Goal: Information Seeking & Learning: Learn about a topic

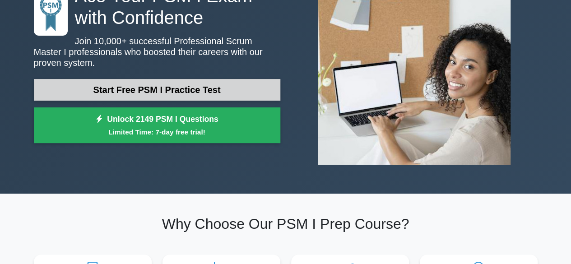
click at [201, 83] on link "Start Free PSM I Practice Test" at bounding box center [157, 90] width 246 height 22
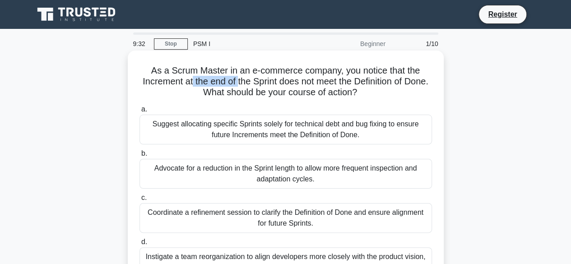
drag, startPoint x: 200, startPoint y: 80, endPoint x: 248, endPoint y: 81, distance: 47.8
click at [248, 81] on h5 "As a Scrum Master in an e-commerce company, you notice that the Increment at th…" at bounding box center [285, 81] width 294 height 33
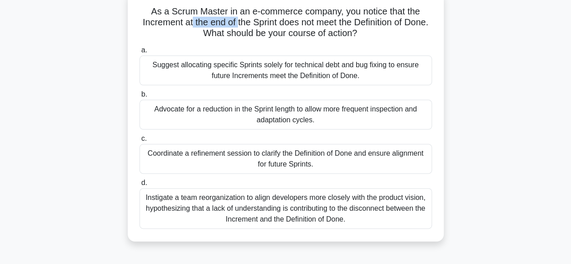
scroll to position [45, 0]
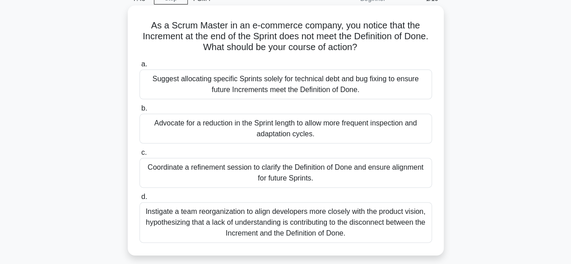
click at [281, 90] on div "Suggest allocating specific Sprints solely for technical debt and bug fixing to…" at bounding box center [285, 84] width 292 height 30
click at [139, 67] on input "a. Suggest allocating specific Sprints solely for technical debt and bug fixing…" at bounding box center [139, 64] width 0 height 6
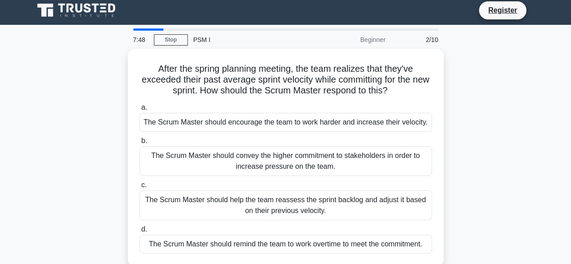
scroll to position [0, 0]
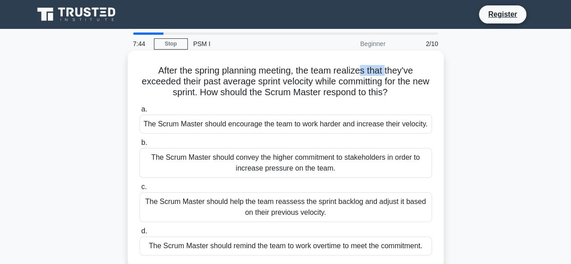
drag, startPoint x: 361, startPoint y: 73, endPoint x: 387, endPoint y: 73, distance: 26.2
click at [387, 73] on h5 "After the spring planning meeting, the team realizes that they've exceeded thei…" at bounding box center [285, 81] width 294 height 33
drag, startPoint x: 195, startPoint y: 87, endPoint x: 212, endPoint y: 87, distance: 17.1
click at [212, 87] on h5 "After the spring planning meeting, the team realizes that they've exceeded thei…" at bounding box center [285, 81] width 294 height 33
drag, startPoint x: 302, startPoint y: 85, endPoint x: 364, endPoint y: 83, distance: 62.3
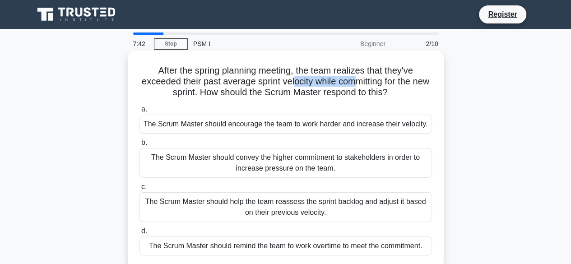
click at [364, 83] on h5 "After the spring planning meeting, the team realizes that they've exceeded thei…" at bounding box center [285, 81] width 294 height 33
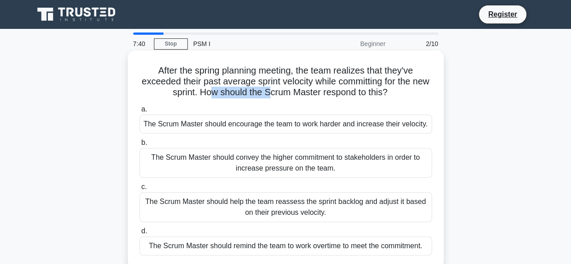
drag, startPoint x: 216, startPoint y: 90, endPoint x: 276, endPoint y: 96, distance: 59.8
click at [276, 96] on h5 "After the spring planning meeting, the team realizes that they've exceeded thei…" at bounding box center [285, 81] width 294 height 33
drag, startPoint x: 258, startPoint y: 68, endPoint x: 291, endPoint y: 69, distance: 33.4
click at [291, 69] on h5 "After the spring planning meeting, the team realizes that they've exceeded thei…" at bounding box center [285, 81] width 294 height 33
drag, startPoint x: 227, startPoint y: 85, endPoint x: 273, endPoint y: 86, distance: 46.5
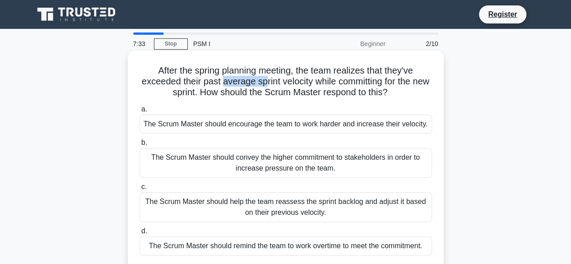
click at [273, 86] on h5 "After the spring planning meeting, the team realizes that they've exceeded thei…" at bounding box center [285, 81] width 294 height 33
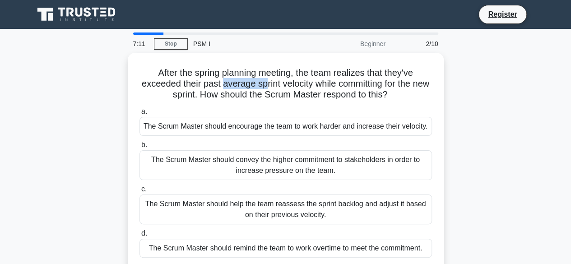
scroll to position [45, 0]
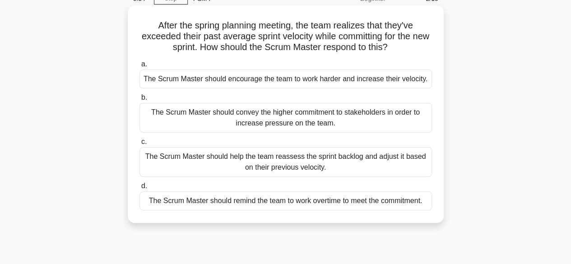
click at [363, 162] on div "The Scrum Master should help the team reassess the sprint backlog and adjust it…" at bounding box center [285, 162] width 292 height 30
click at [139, 145] on input "c. The Scrum Master should help the team reassess the sprint backlog and adjust…" at bounding box center [139, 142] width 0 height 6
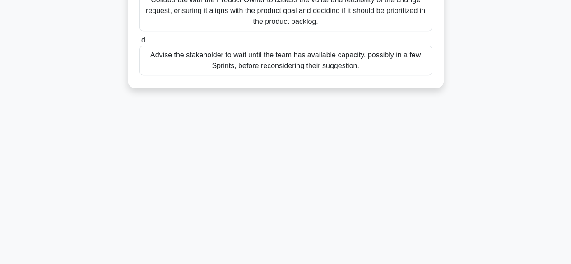
scroll to position [88, 0]
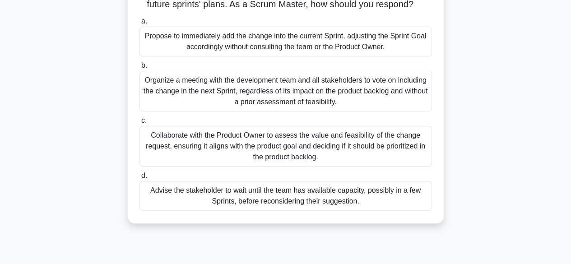
click at [270, 52] on div "Propose to immediately add the change into the current Sprint, adjusting the Sp…" at bounding box center [285, 42] width 292 height 30
click at [139, 24] on input "a. Propose to immediately add the change into the current Sprint, adjusting the…" at bounding box center [139, 21] width 0 height 6
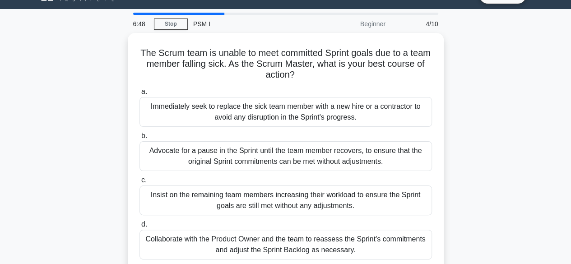
click at [270, 52] on div "The Scrum team is unable to meet committed Sprint goals due to a team member fa…" at bounding box center [285, 153] width 308 height 232
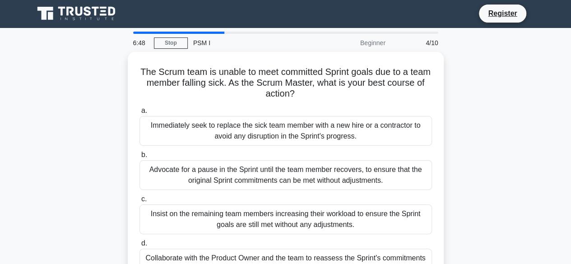
scroll to position [0, 0]
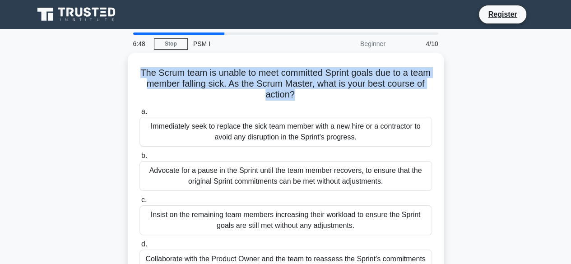
click at [270, 53] on div "The Scrum team is unable to meet committed Sprint goals due to a team member fa…" at bounding box center [286, 172] width 316 height 239
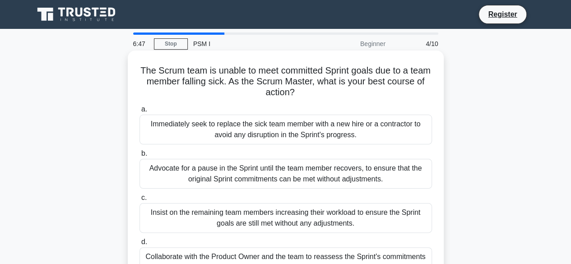
click at [268, 144] on div "Immediately seek to replace the sick team member with a new hire or a contracto…" at bounding box center [285, 130] width 292 height 30
click at [139, 112] on input "a. Immediately seek to replace the sick team member with a new hire or a contra…" at bounding box center [139, 109] width 0 height 6
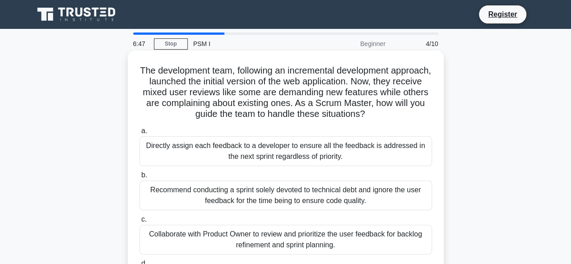
click at [268, 131] on label "a. Directly assign each feedback to a developer to ensure all the feedback is a…" at bounding box center [285, 145] width 292 height 41
click at [139, 131] on input "a. Directly assign each feedback to a developer to ensure all the feedback is a…" at bounding box center [139, 131] width 0 height 6
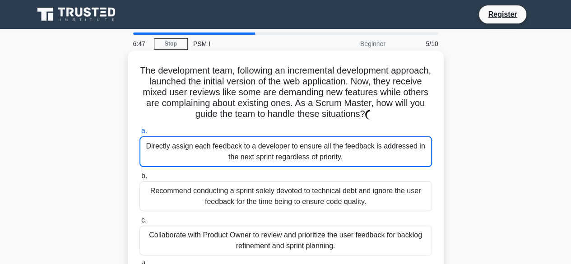
click at [270, 156] on div "Directly assign each feedback to a developer to ensure all the feedback is addr…" at bounding box center [285, 151] width 292 height 31
click at [139, 134] on input "a. Directly assign each feedback to a developer to ensure all the feedback is a…" at bounding box center [139, 131] width 0 height 6
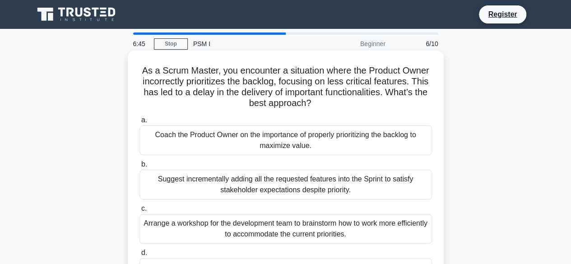
click at [276, 135] on div "Coach the Product Owner on the importance of properly prioritizing the backlog …" at bounding box center [285, 140] width 292 height 30
click at [139, 123] on input "a. Coach the Product Owner on the importance of properly prioritizing the backl…" at bounding box center [139, 120] width 0 height 6
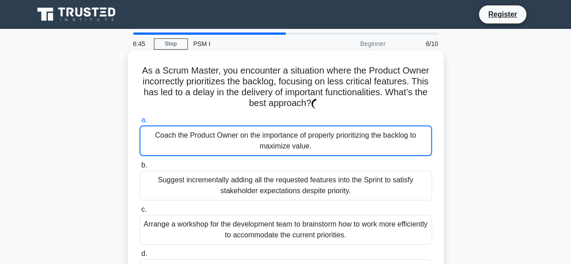
click at [276, 135] on div "Coach the Product Owner on the importance of properly prioritizing the backlog …" at bounding box center [285, 140] width 292 height 31
click at [139, 123] on input "a. Coach the Product Owner on the importance of properly prioritizing the backl…" at bounding box center [139, 120] width 0 height 6
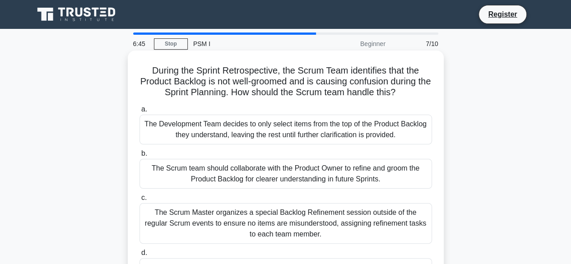
click at [293, 144] on div "The Development Team decides to only select items from the top of the Product B…" at bounding box center [285, 130] width 292 height 30
click at [294, 138] on div "The Development Team decides to only select items from the top of the Product B…" at bounding box center [285, 130] width 292 height 30
click at [139, 112] on input "a. The Development Team decides to only select items from the top of the Produc…" at bounding box center [139, 109] width 0 height 6
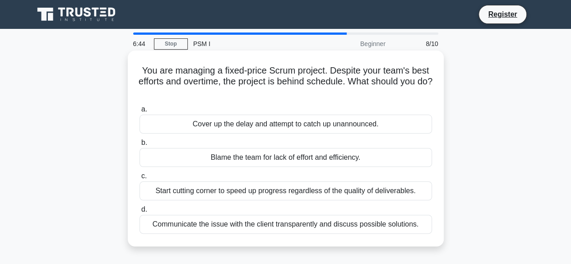
click at [302, 134] on div "a. Cover up the delay and attempt to catch up unannounced. b. Blame the team fo…" at bounding box center [285, 168] width 303 height 133
click at [305, 125] on div "Cover up the delay and attempt to catch up unannounced." at bounding box center [285, 124] width 292 height 19
click at [139, 112] on input "a. Cover up the delay and attempt to catch up unannounced." at bounding box center [139, 109] width 0 height 6
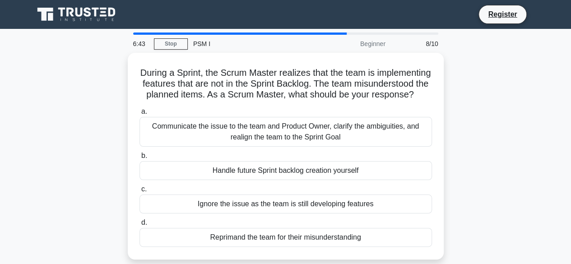
click at [305, 125] on label "a. Communicate the issue to the team and Product Owner, clarify the ambiguities…" at bounding box center [285, 126] width 292 height 41
click at [139, 115] on input "a. Communicate the issue to the team and Product Owner, clarify the ambiguities…" at bounding box center [139, 112] width 0 height 6
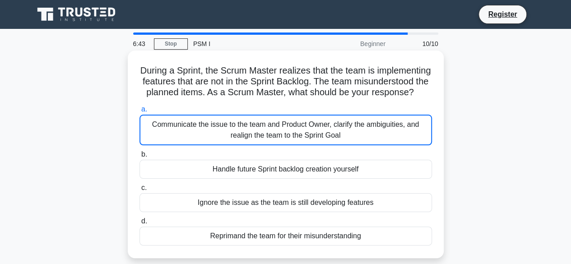
click at [306, 136] on div "Communicate the issue to the team and Product Owner, clarify the ambiguities, a…" at bounding box center [285, 130] width 292 height 31
click at [139, 112] on input "a. Communicate the issue to the team and Product Owner, clarify the ambiguities…" at bounding box center [139, 109] width 0 height 6
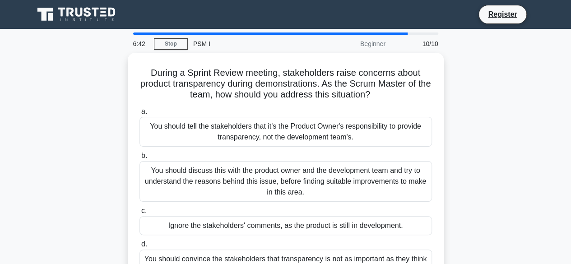
click at [306, 136] on div "You should tell the stakeholders that it's the Product Owner's responsibility t…" at bounding box center [285, 132] width 292 height 30
click at [139, 115] on input "a. You should tell the stakeholders that it's the Product Owner's responsibilit…" at bounding box center [139, 112] width 0 height 6
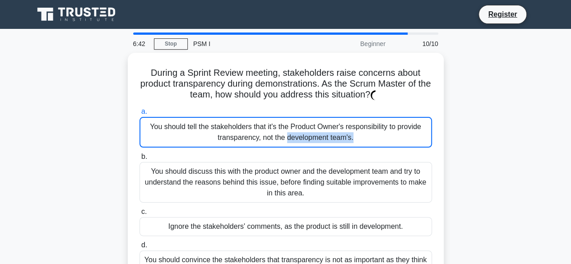
click at [306, 136] on div "You should tell the stakeholders that it's the Product Owner's responsibility t…" at bounding box center [285, 132] width 292 height 31
click at [139, 115] on input "a. You should tell the stakeholders that it's the Product Owner's responsibilit…" at bounding box center [139, 112] width 0 height 6
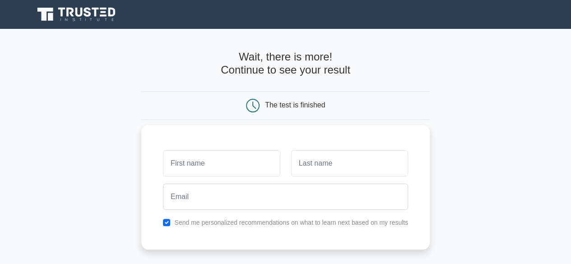
scroll to position [180, 0]
